Goal: Navigation & Orientation: Find specific page/section

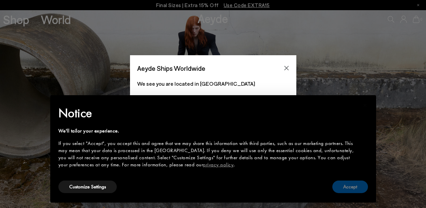
click at [351, 186] on button "Accept" at bounding box center [350, 187] width 36 height 13
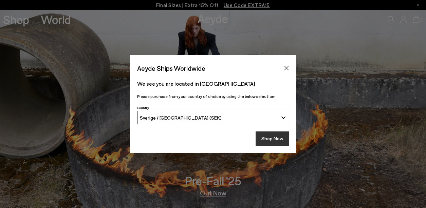
click at [277, 141] on button "Shop Now" at bounding box center [272, 139] width 34 height 14
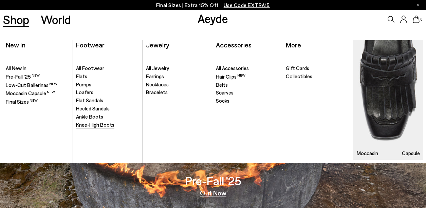
click at [97, 124] on span "Knee-High Boots" at bounding box center [95, 125] width 38 height 6
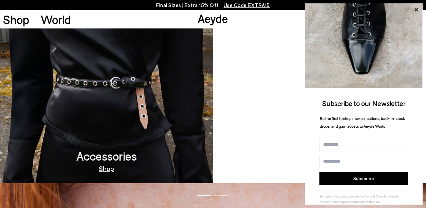
scroll to position [486, 0]
